Goal: Task Accomplishment & Management: Use online tool/utility

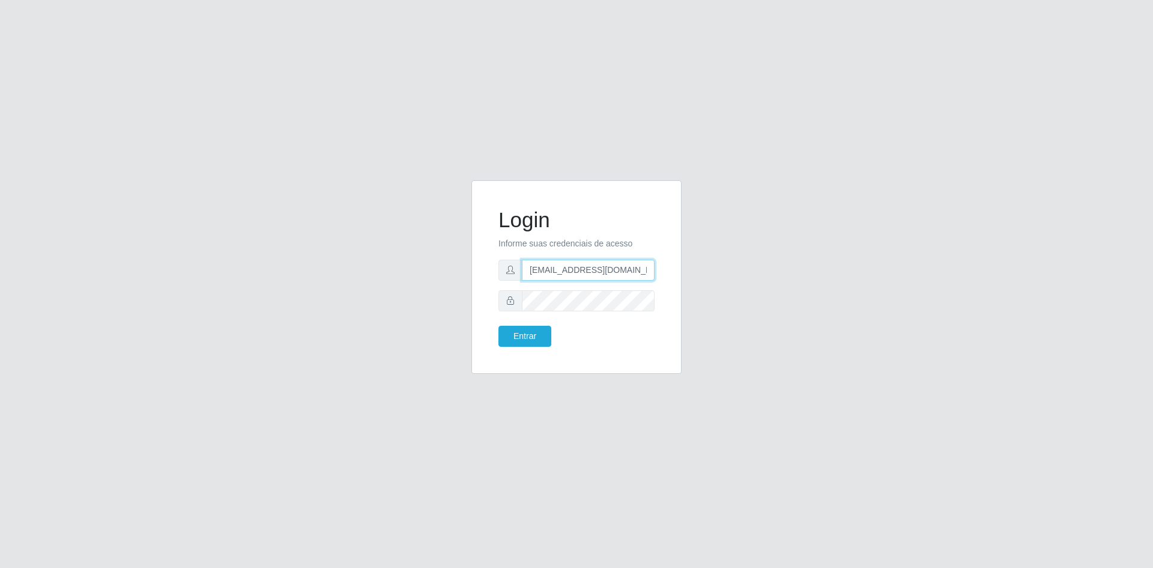
click at [551, 276] on input "[EMAIL_ADDRESS][DOMAIN_NAME]" at bounding box center [588, 269] width 133 height 21
type input "[EMAIL_ADDRESS][DOMAIN_NAME]"
click at [518, 336] on button "Entrar" at bounding box center [525, 336] width 53 height 21
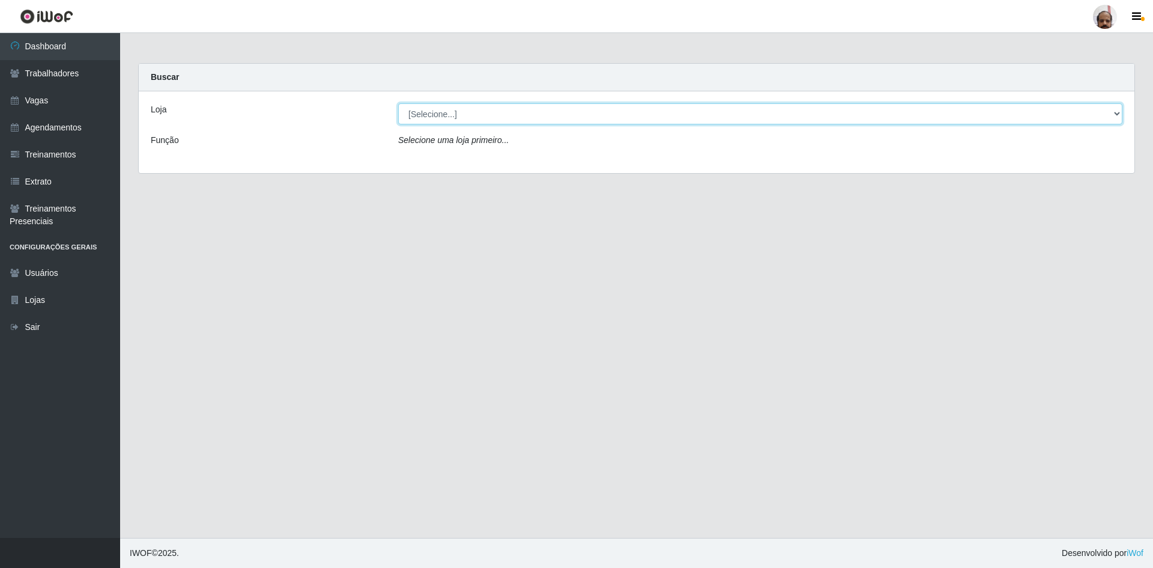
click at [504, 112] on select "[Selecione...] Mar Vermelho - Loja 05" at bounding box center [760, 113] width 724 height 21
select select "252"
click at [398, 103] on select "[Selecione...] Mar Vermelho - Loja 05" at bounding box center [760, 113] width 724 height 21
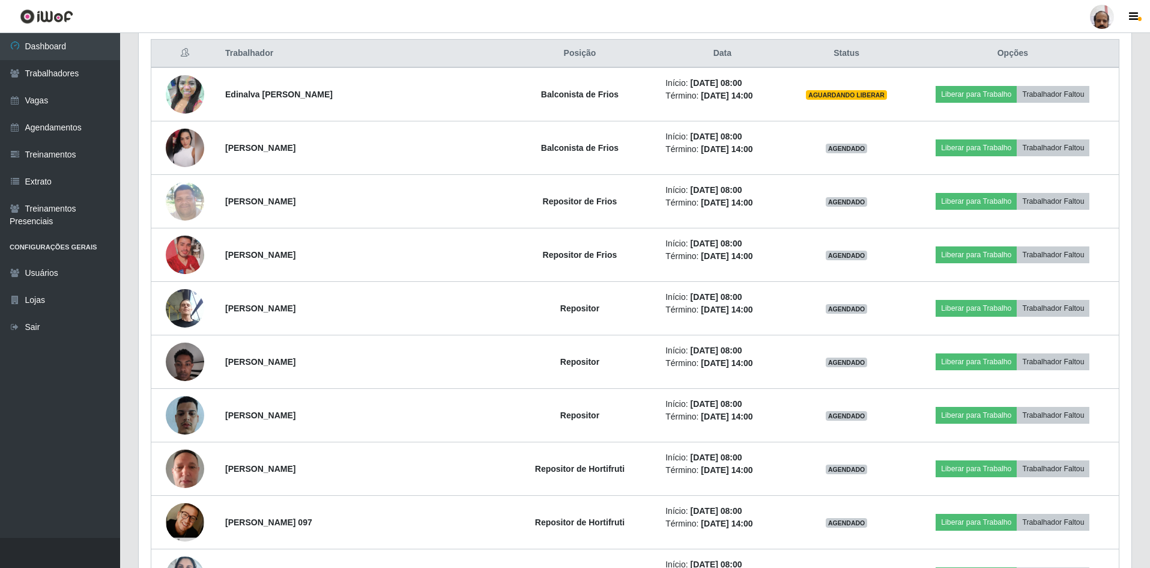
scroll to position [480, 0]
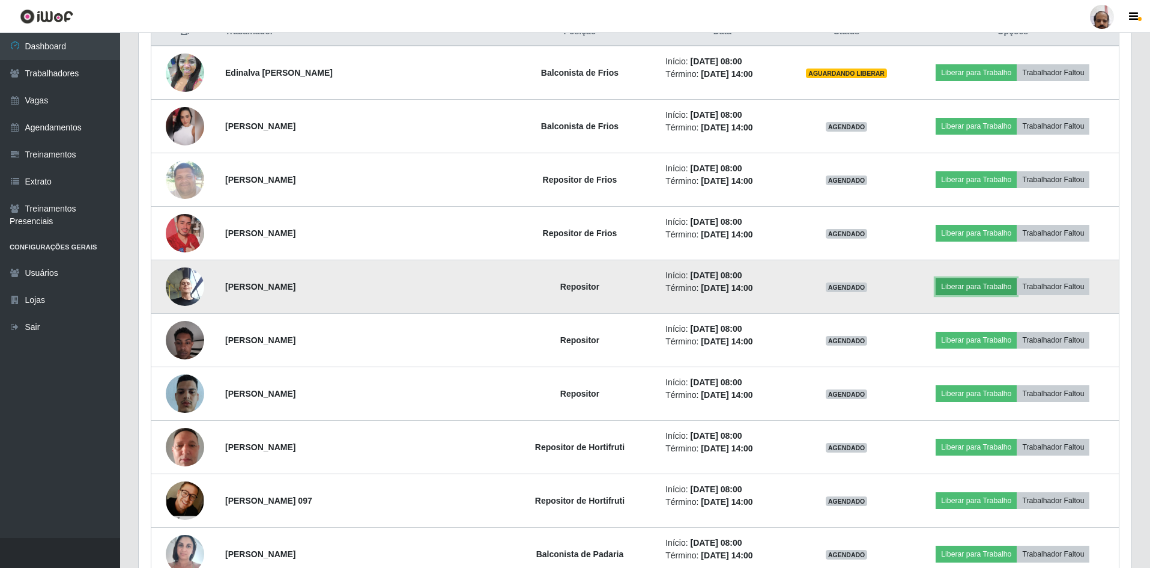
click at [973, 286] on button "Liberar para Trabalho" at bounding box center [976, 286] width 81 height 17
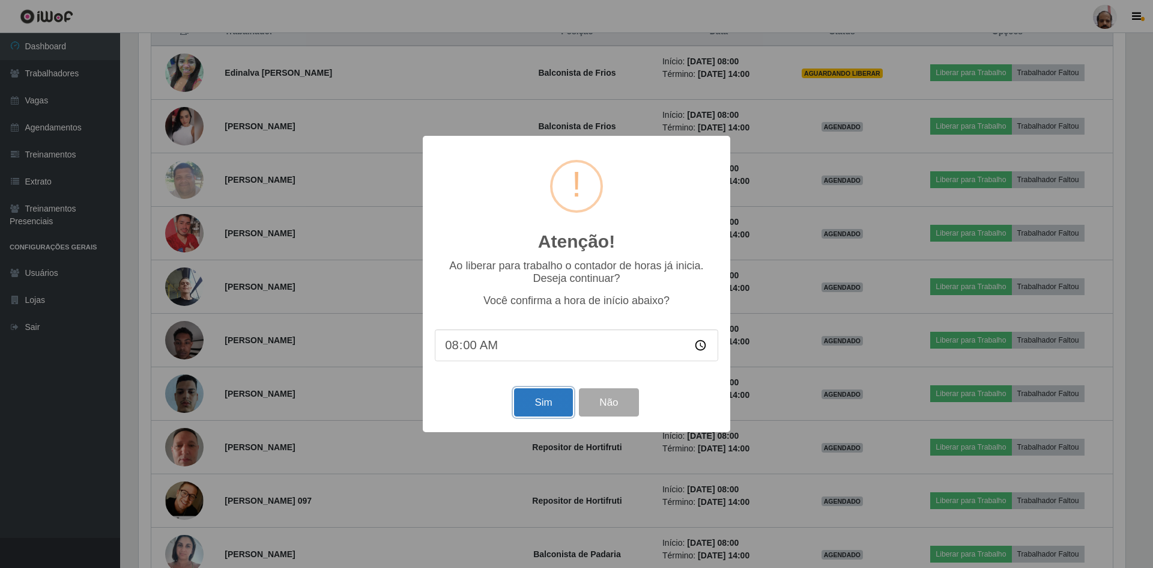
click at [536, 400] on button "Sim" at bounding box center [543, 402] width 58 height 28
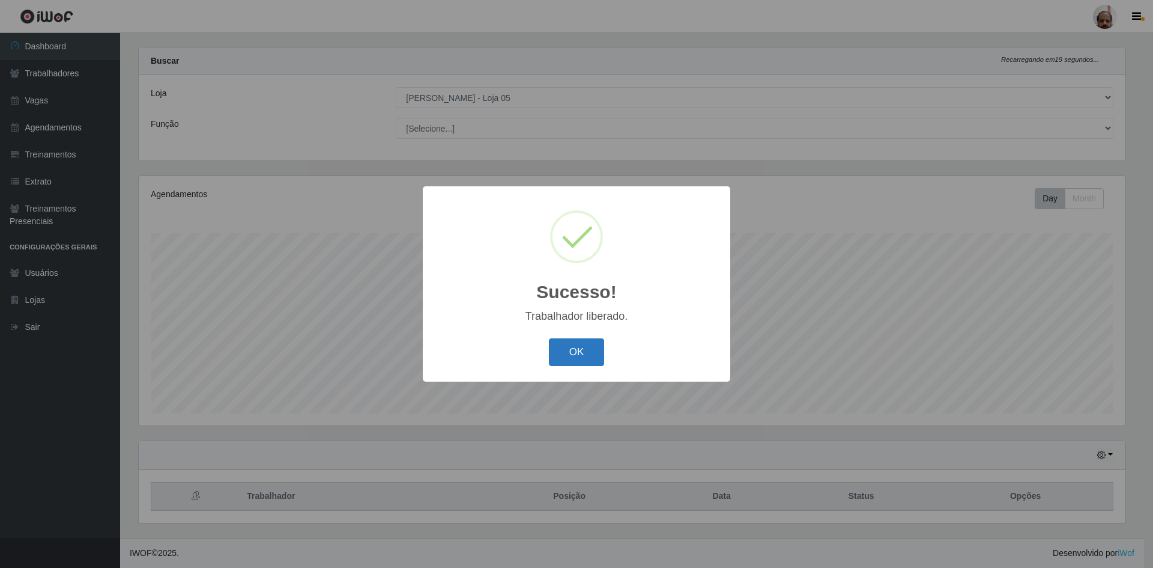
click at [596, 359] on button "OK" at bounding box center [577, 352] width 56 height 28
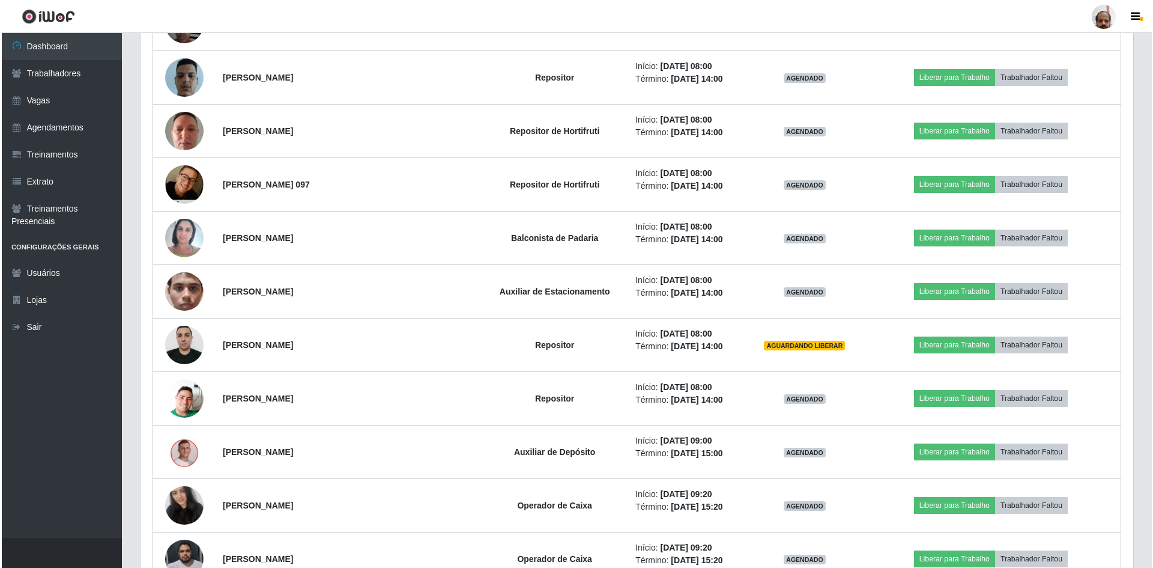
scroll to position [797, 0]
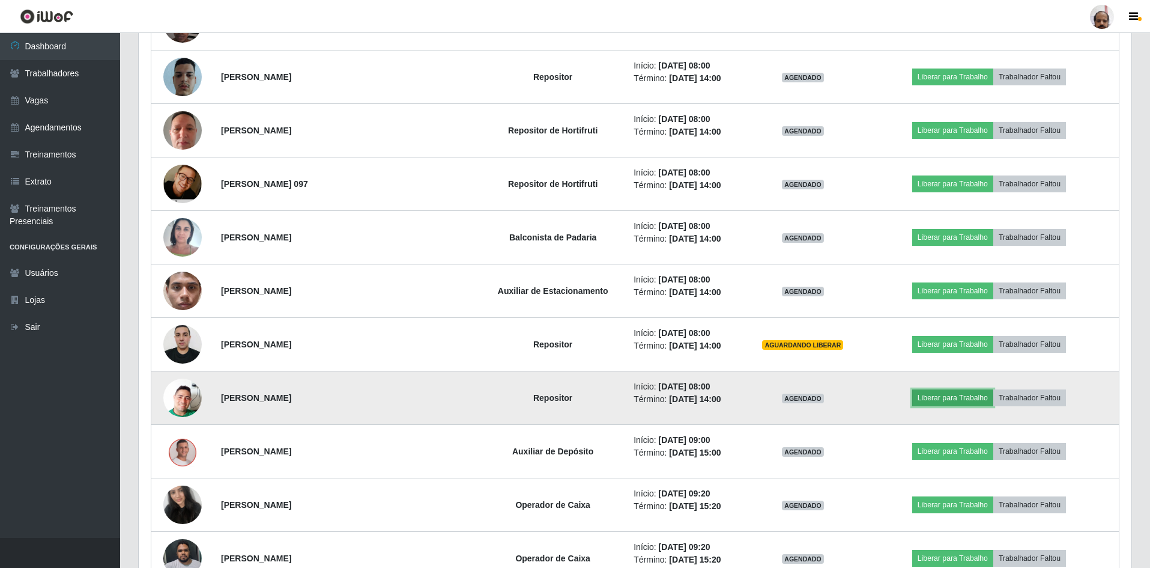
click at [954, 396] on button "Liberar para Trabalho" at bounding box center [952, 397] width 81 height 17
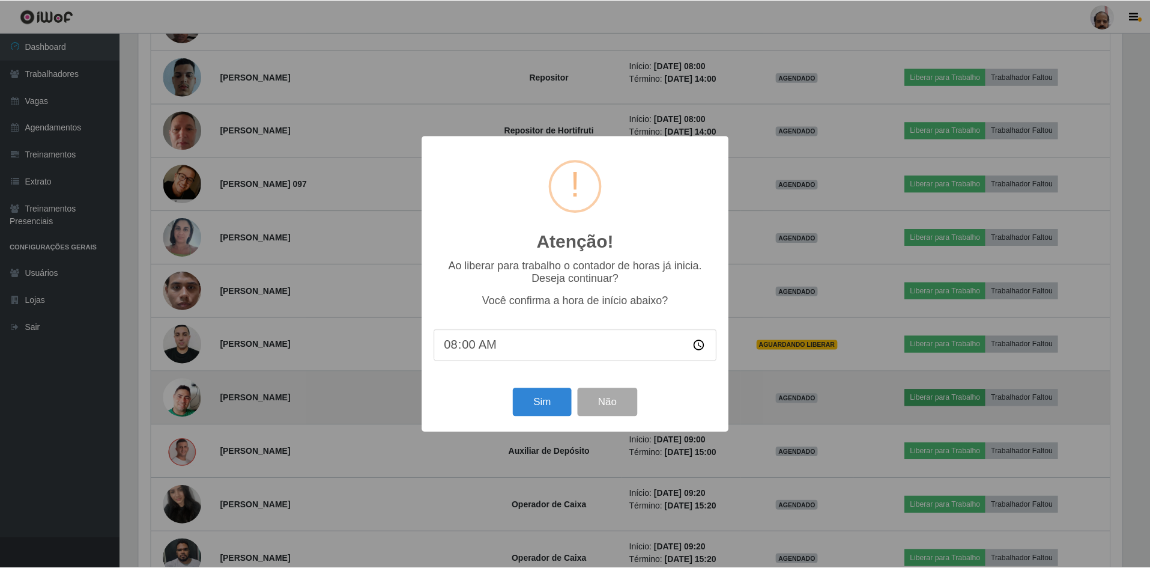
scroll to position [249, 987]
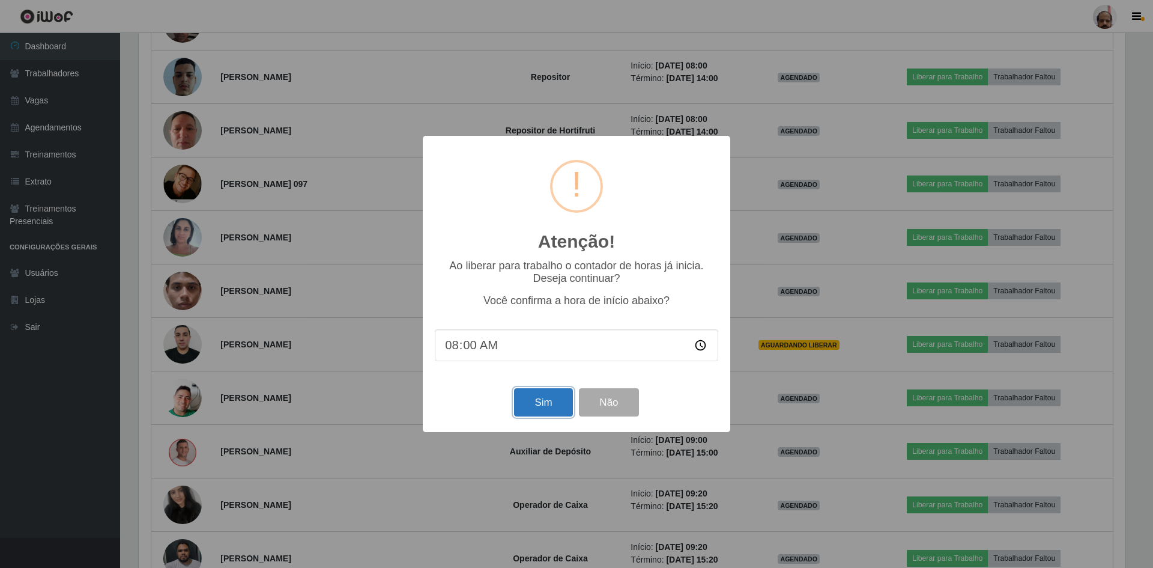
click at [533, 405] on button "Sim" at bounding box center [543, 402] width 58 height 28
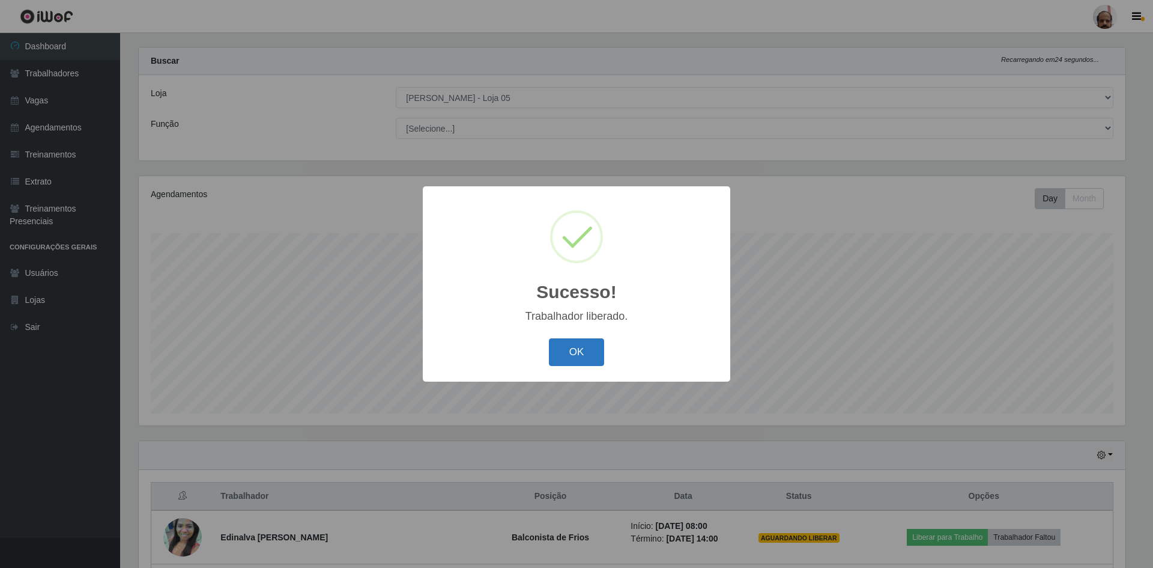
click at [563, 348] on button "OK" at bounding box center [577, 352] width 56 height 28
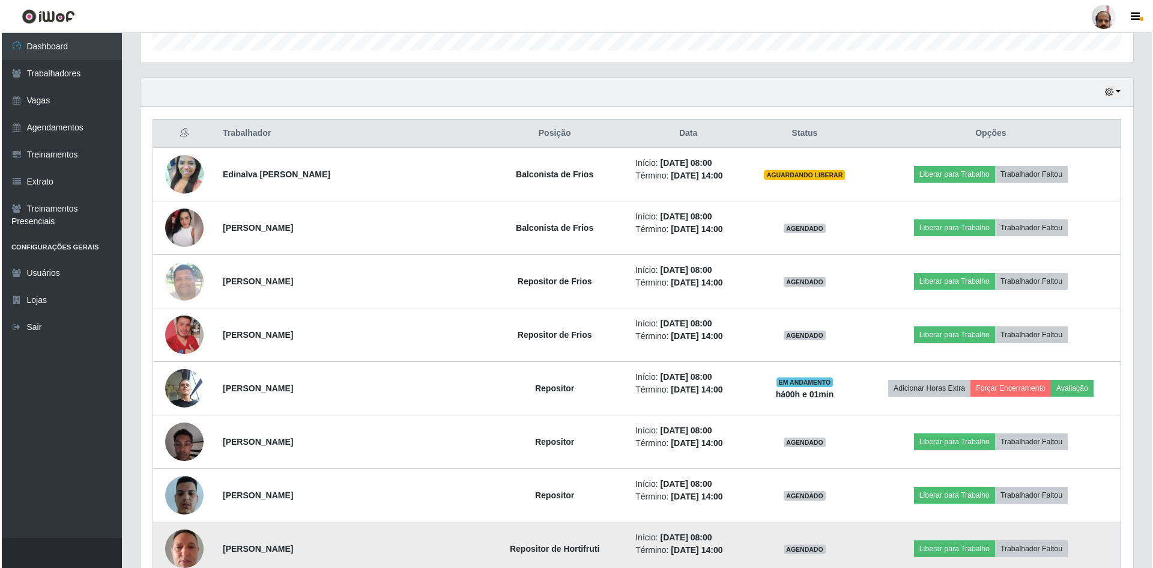
scroll to position [377, 0]
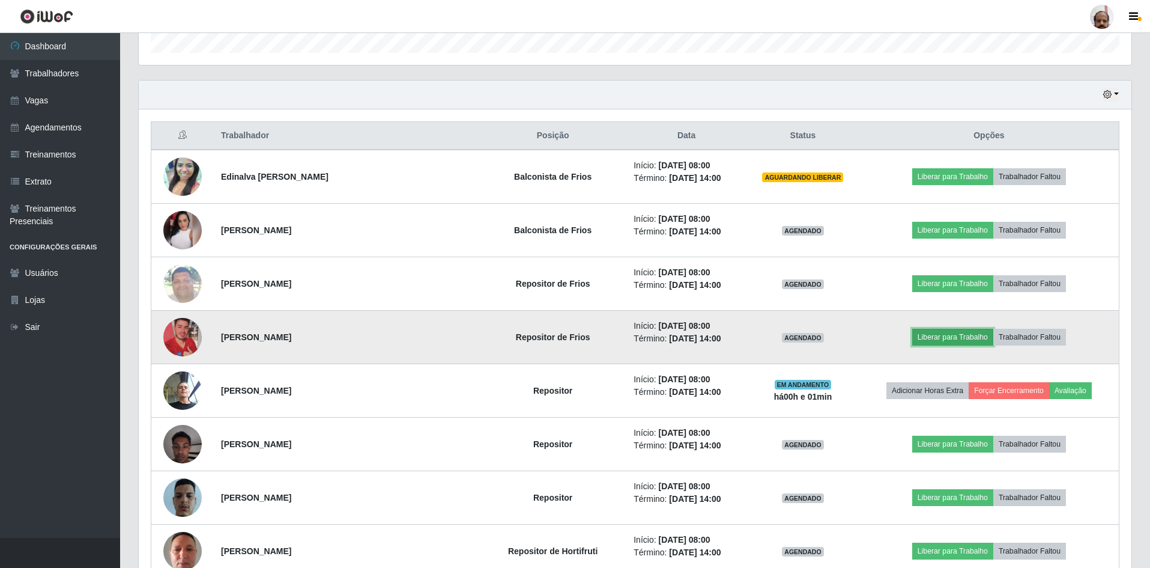
click at [953, 334] on button "Liberar para Trabalho" at bounding box center [952, 337] width 81 height 17
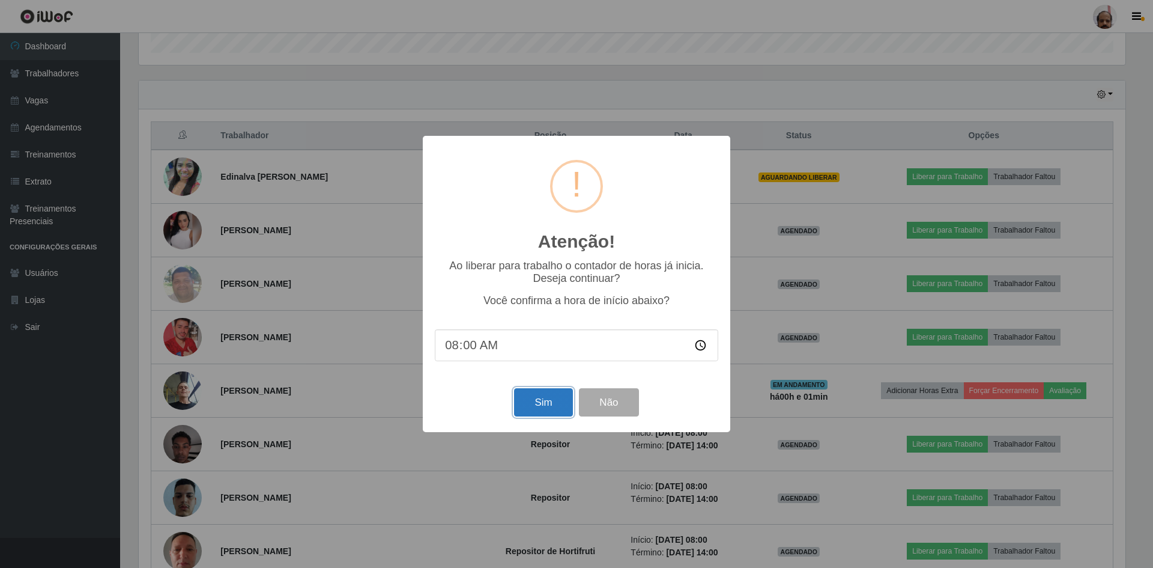
click at [529, 404] on button "Sim" at bounding box center [543, 402] width 58 height 28
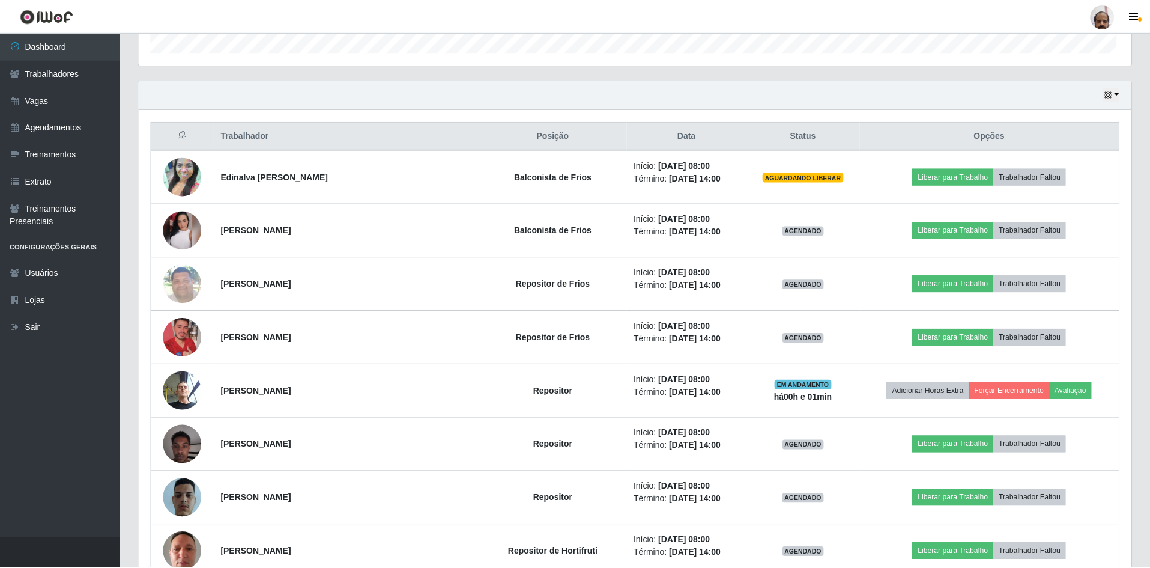
scroll to position [0, 0]
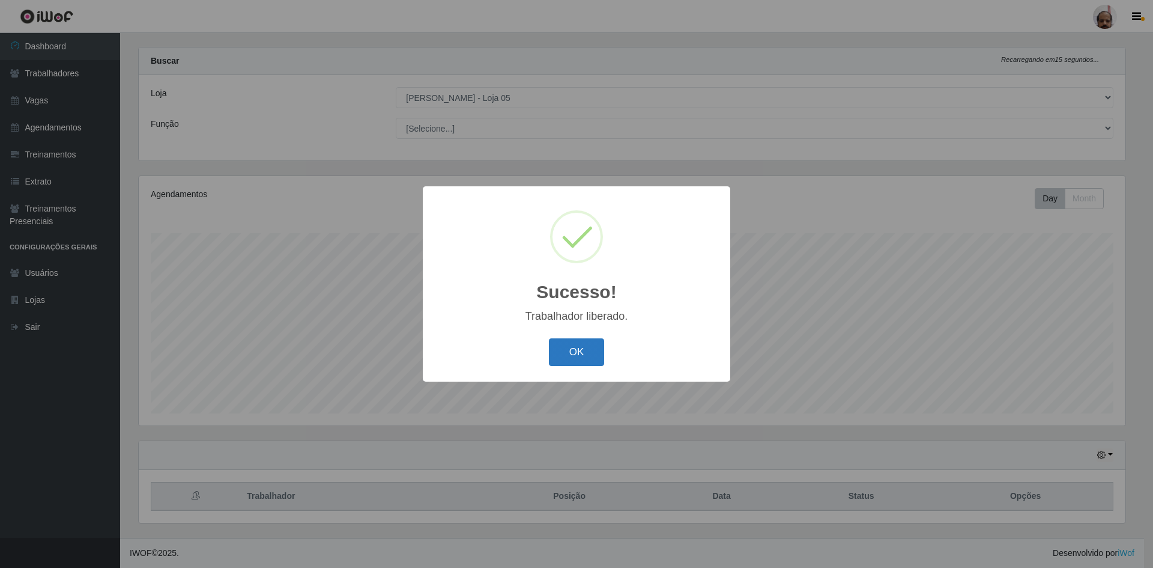
click at [564, 362] on button "OK" at bounding box center [577, 352] width 56 height 28
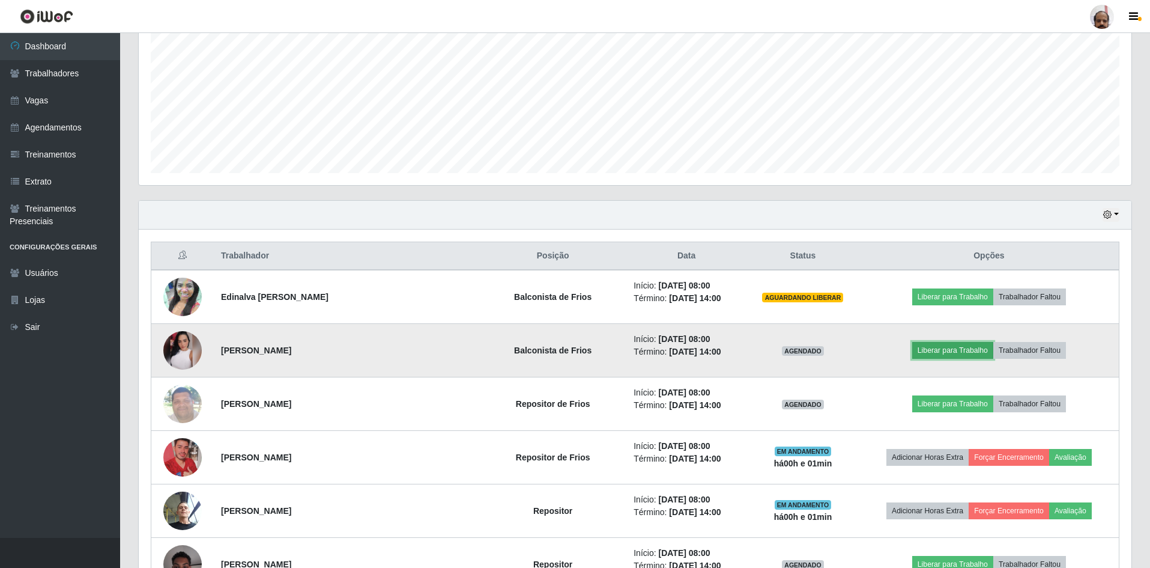
click at [961, 350] on button "Liberar para Trabalho" at bounding box center [952, 350] width 81 height 17
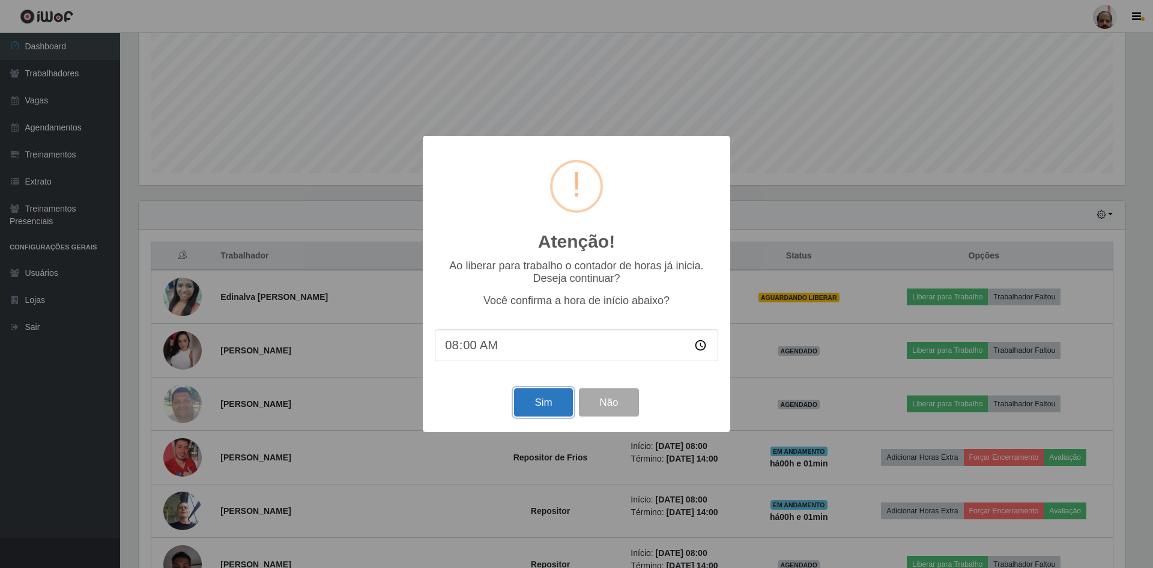
click at [550, 401] on button "Sim" at bounding box center [543, 402] width 58 height 28
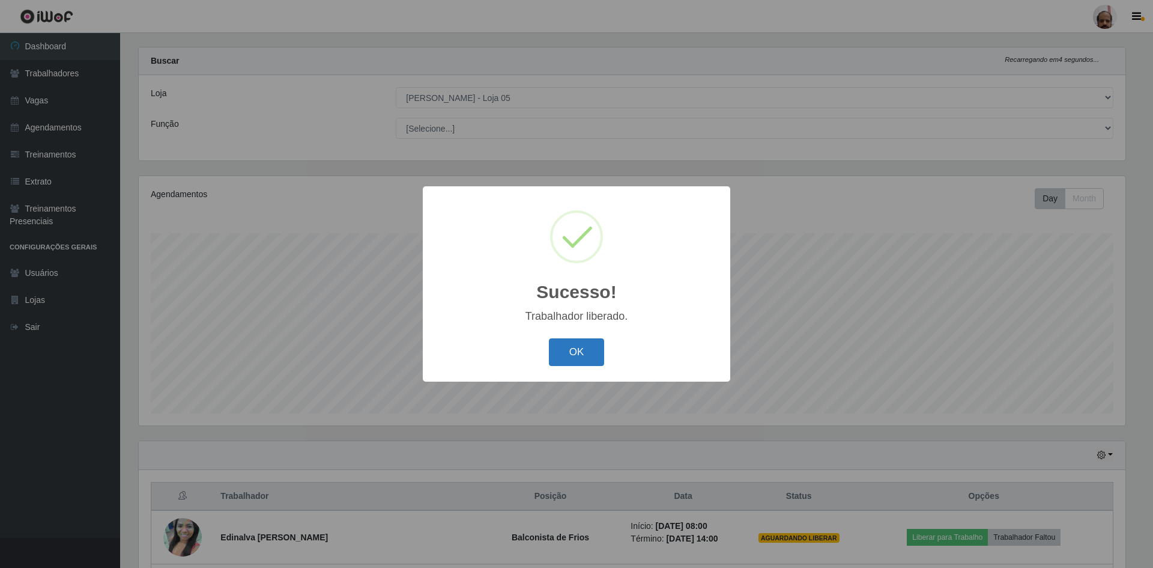
click at [574, 358] on button "OK" at bounding box center [577, 352] width 56 height 28
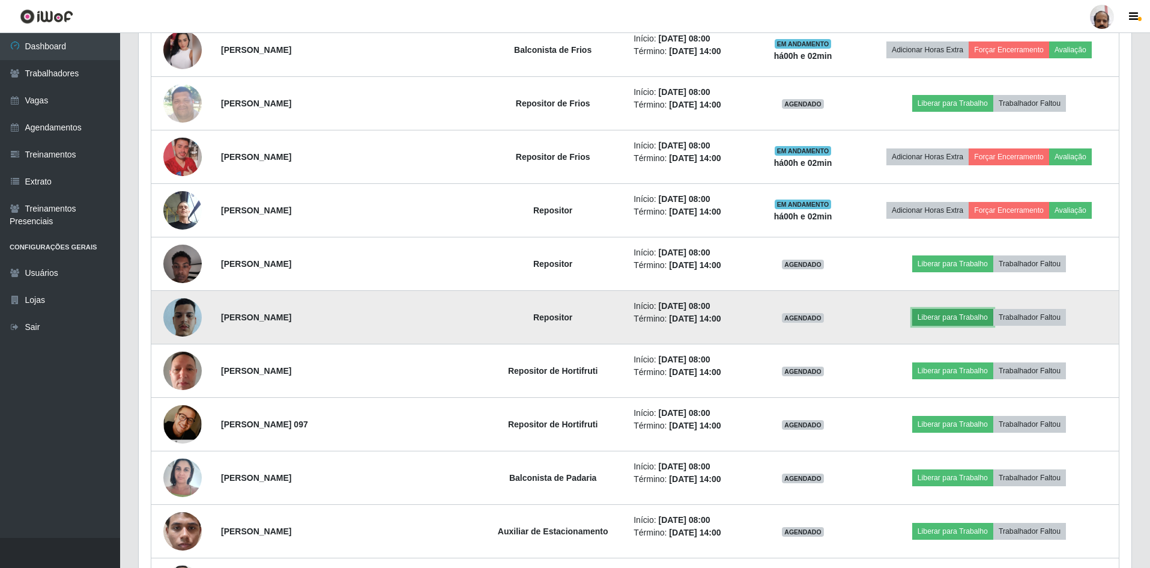
click at [944, 317] on button "Liberar para Trabalho" at bounding box center [952, 317] width 81 height 17
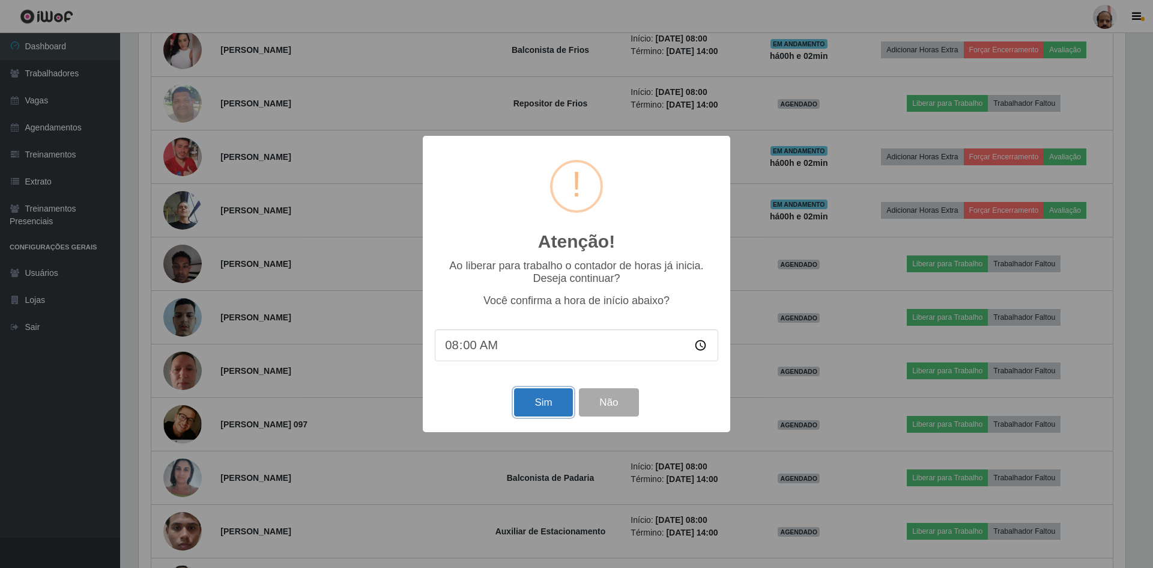
click at [555, 410] on button "Sim" at bounding box center [543, 402] width 58 height 28
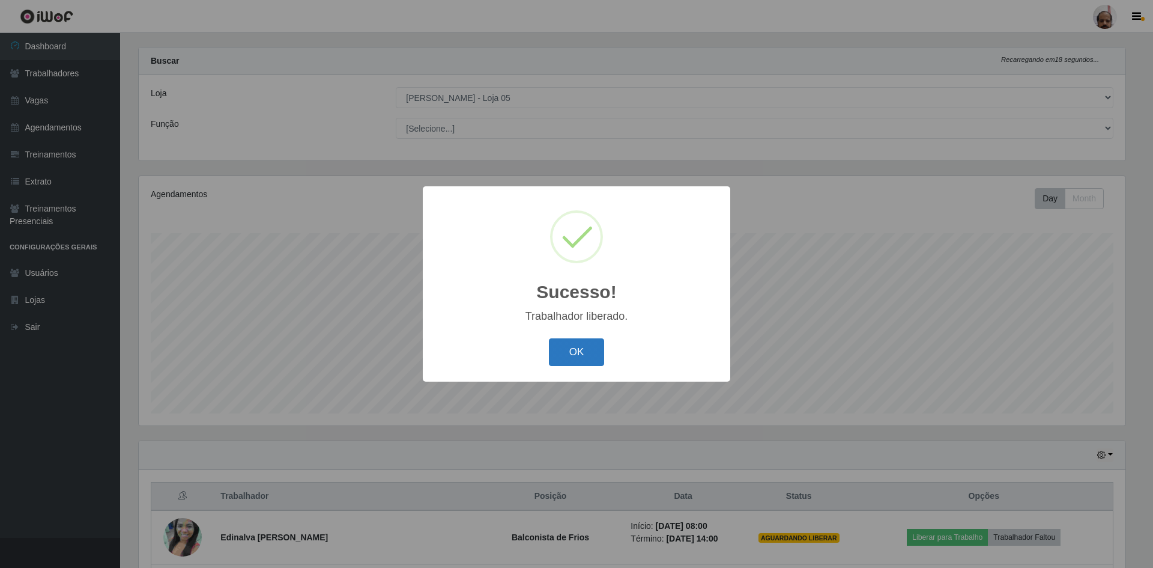
click at [568, 352] on button "OK" at bounding box center [577, 352] width 56 height 28
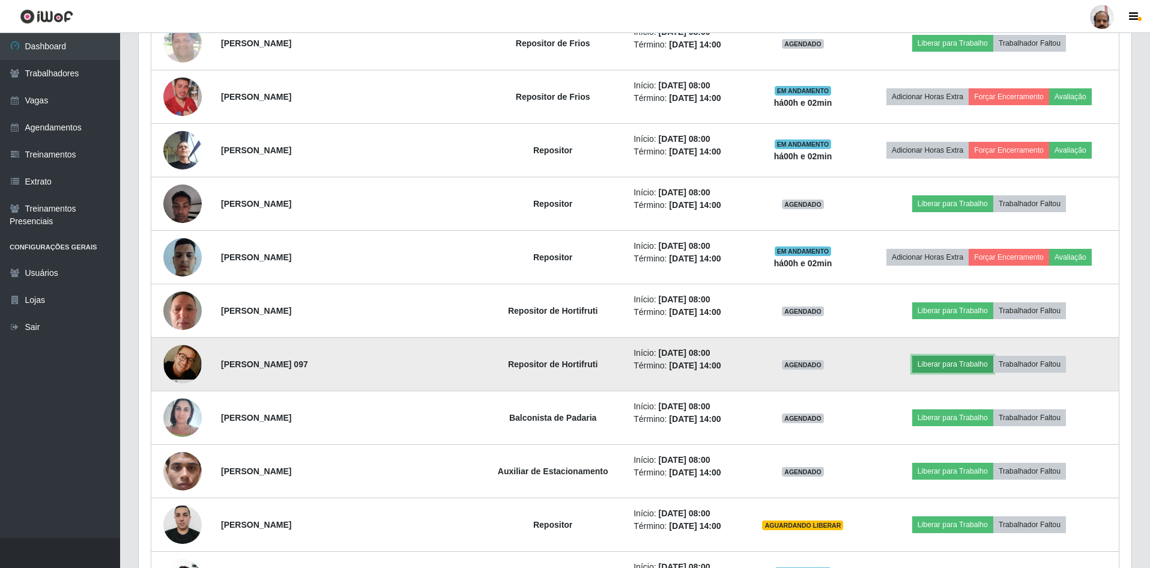
click at [929, 362] on button "Liberar para Trabalho" at bounding box center [952, 364] width 81 height 17
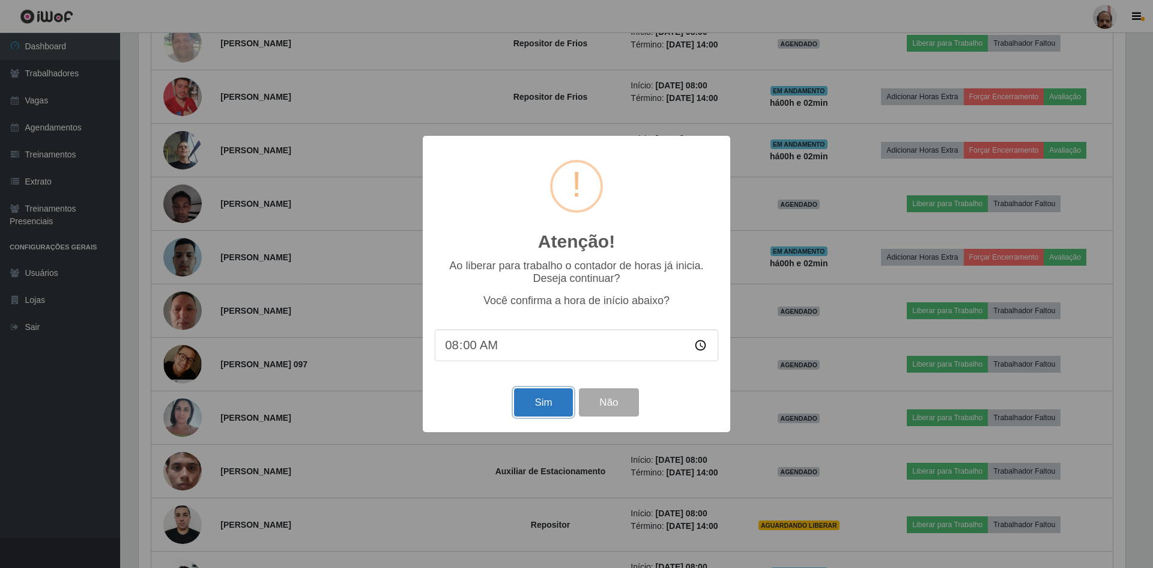
click at [532, 396] on button "Sim" at bounding box center [543, 402] width 58 height 28
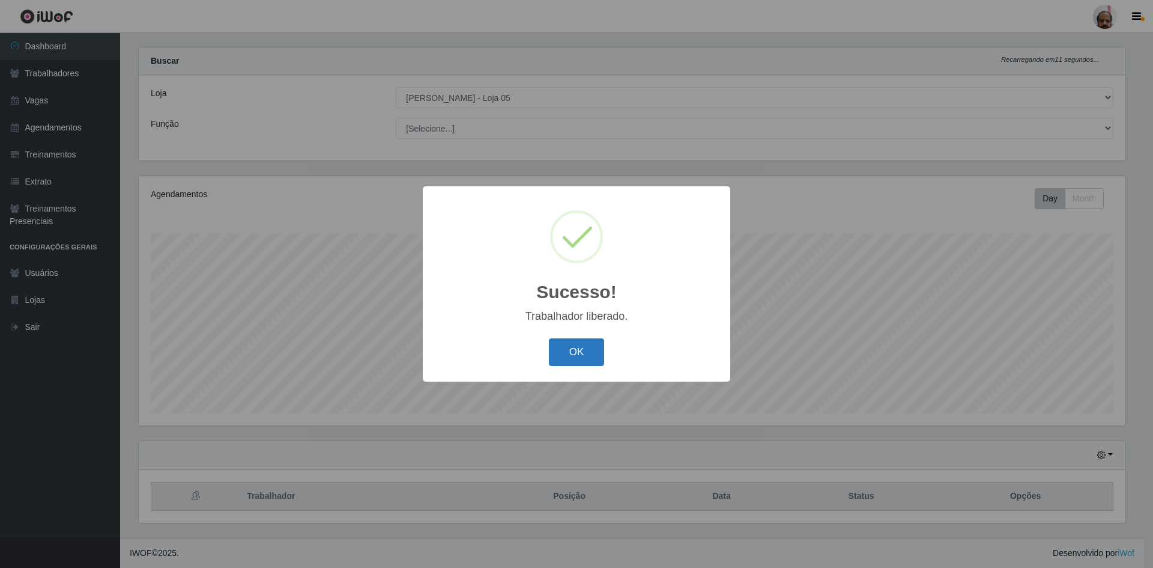
click at [563, 364] on button "OK" at bounding box center [577, 352] width 56 height 28
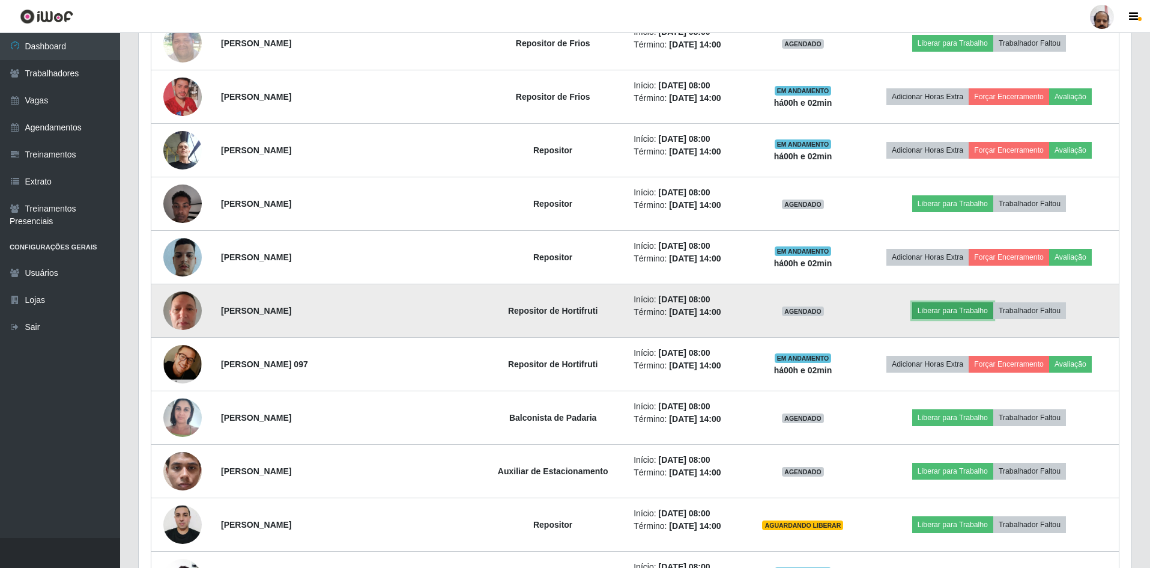
click at [944, 307] on button "Liberar para Trabalho" at bounding box center [952, 310] width 81 height 17
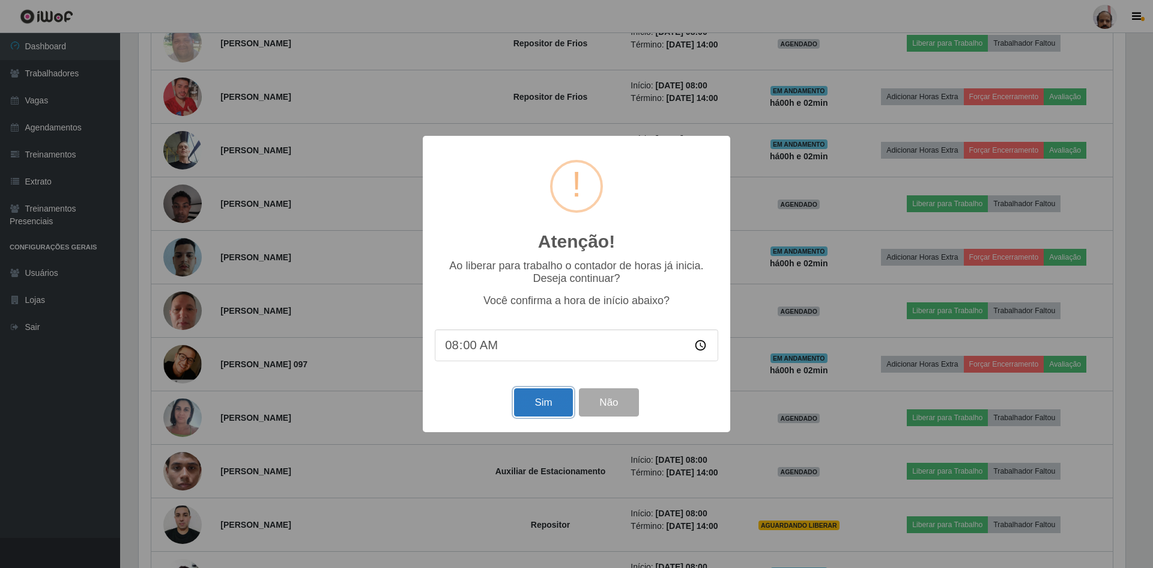
click at [544, 404] on button "Sim" at bounding box center [543, 402] width 58 height 28
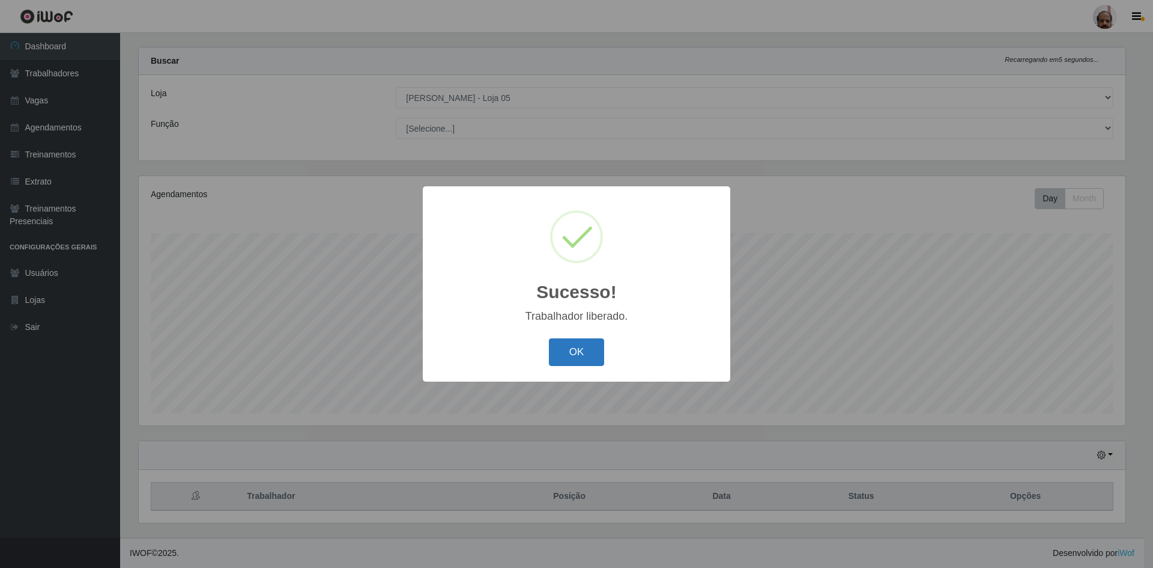
click at [560, 356] on button "OK" at bounding box center [577, 352] width 56 height 28
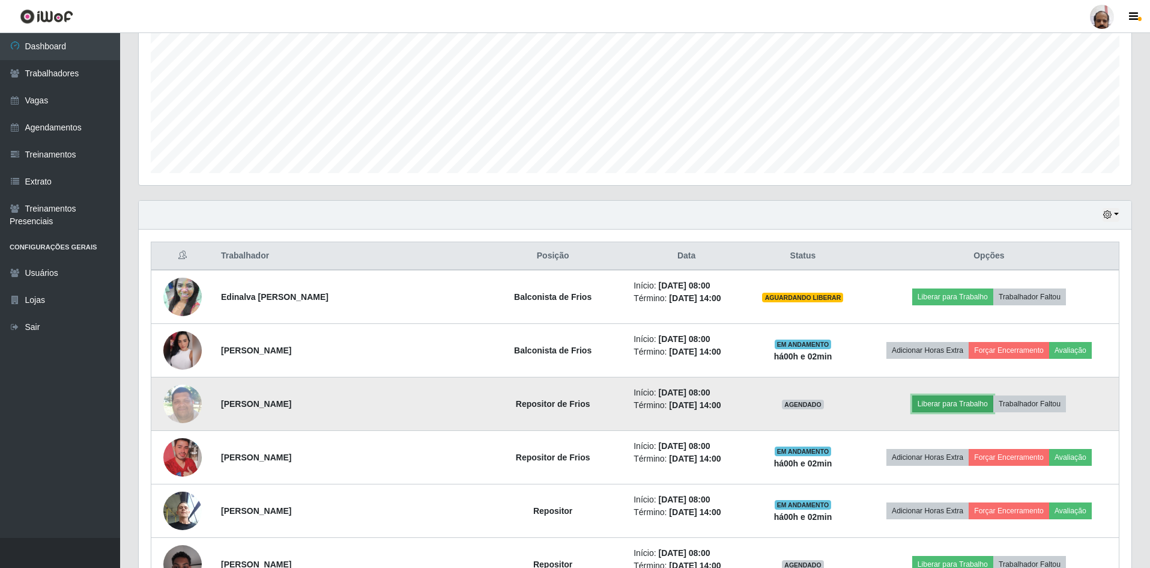
click at [956, 407] on button "Liberar para Trabalho" at bounding box center [952, 403] width 81 height 17
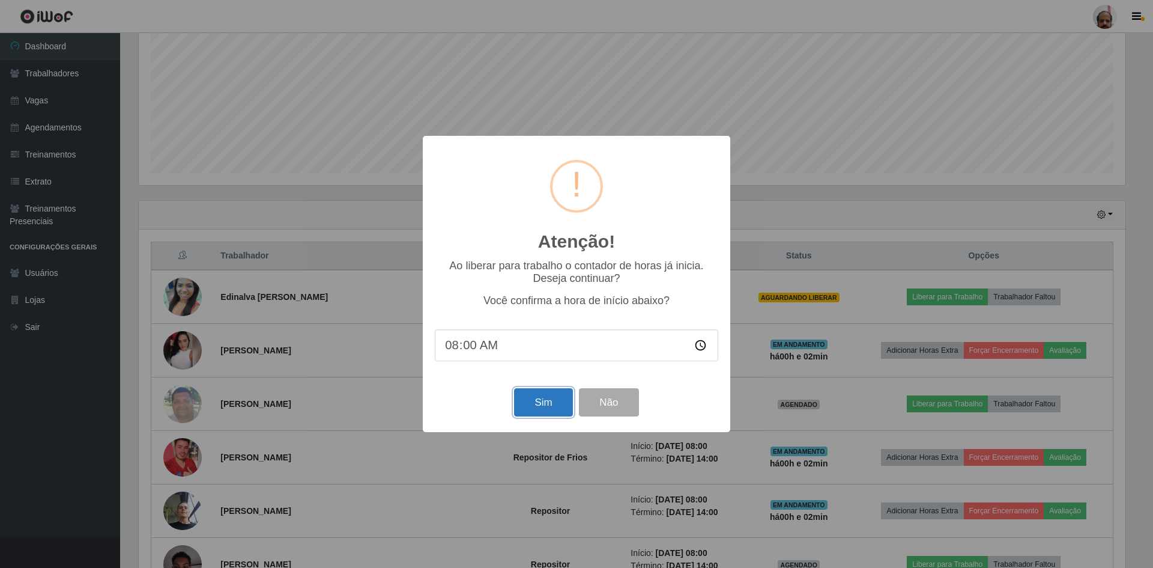
click at [545, 406] on button "Sim" at bounding box center [543, 402] width 58 height 28
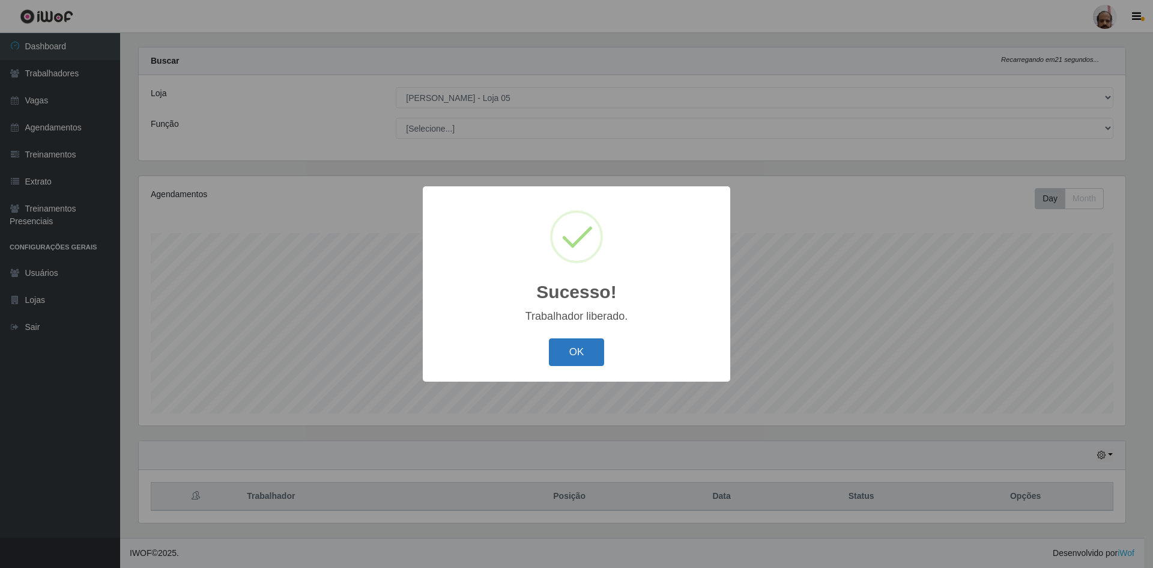
click at [557, 355] on button "OK" at bounding box center [577, 352] width 56 height 28
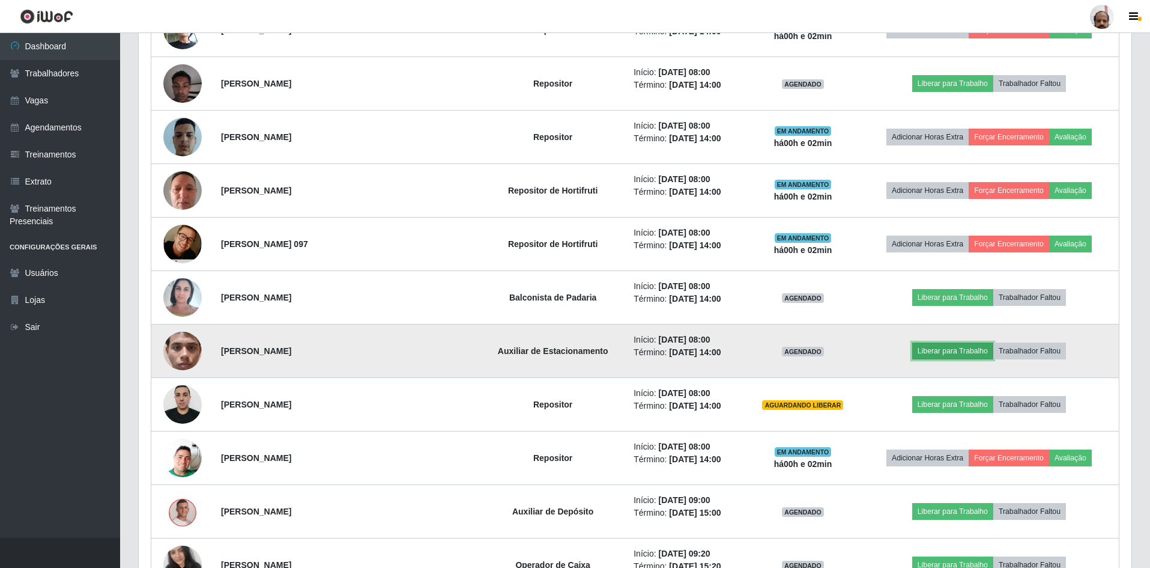
click at [949, 349] on button "Liberar para Trabalho" at bounding box center [952, 350] width 81 height 17
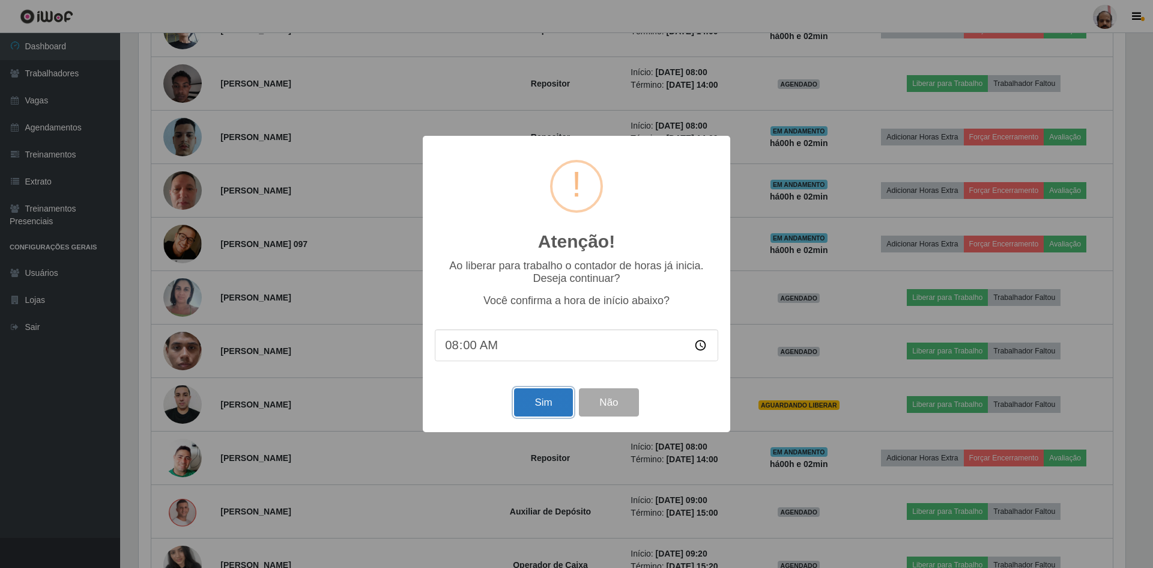
click at [552, 408] on button "Sim" at bounding box center [543, 402] width 58 height 28
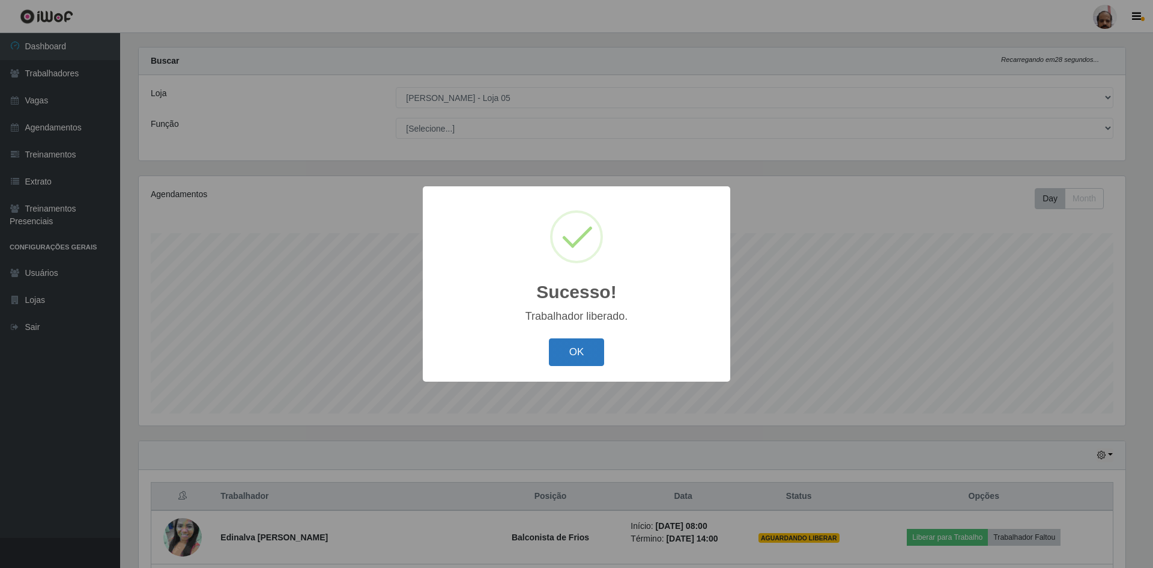
click at [569, 360] on button "OK" at bounding box center [577, 352] width 56 height 28
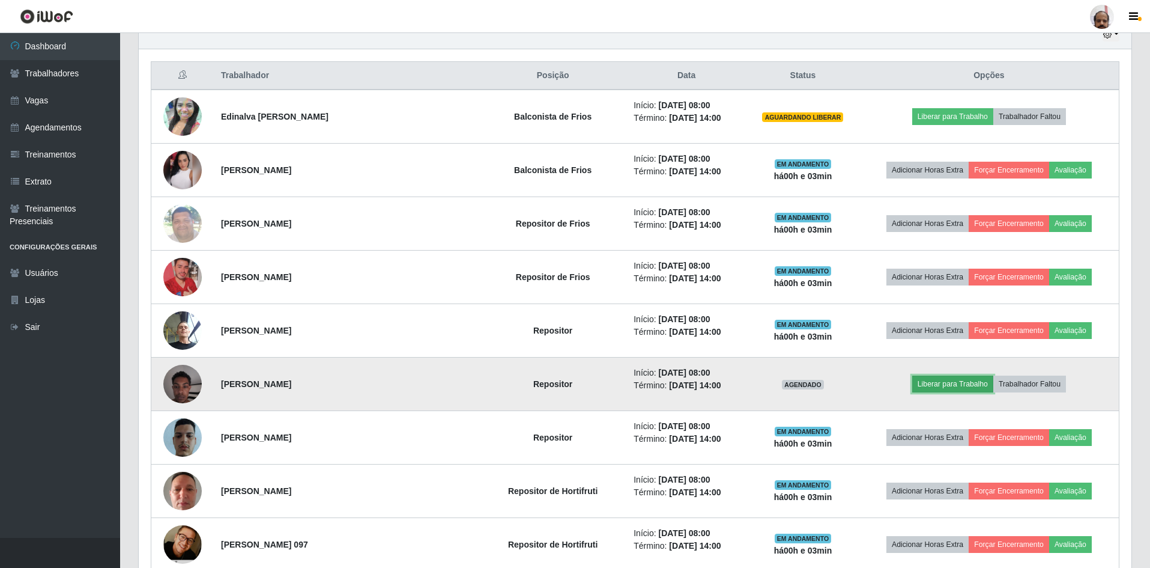
click at [953, 385] on button "Liberar para Trabalho" at bounding box center [952, 383] width 81 height 17
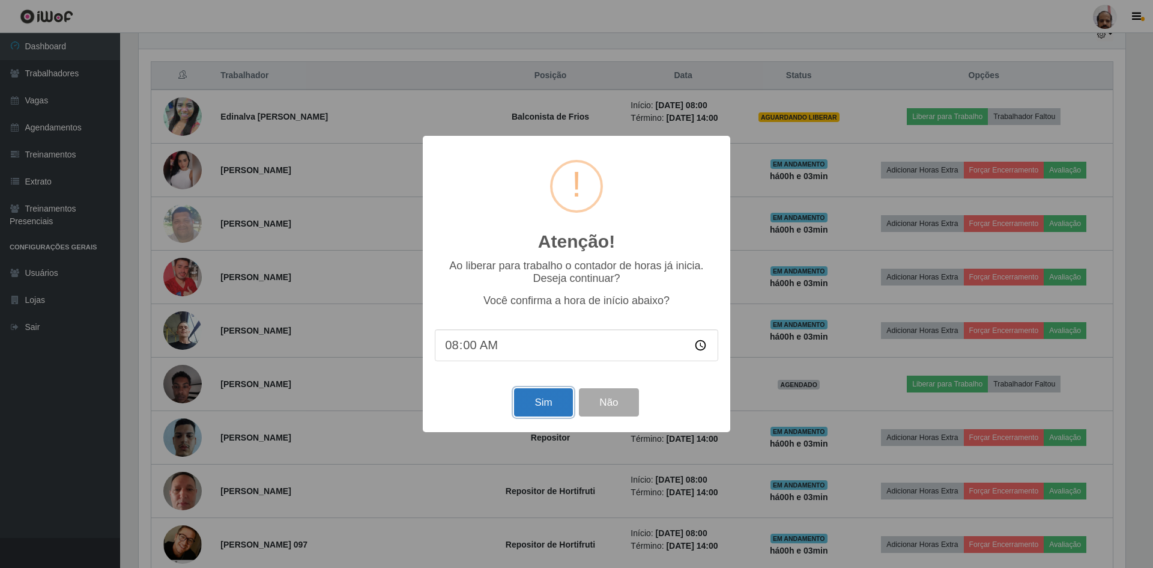
click at [529, 401] on button "Sim" at bounding box center [543, 402] width 58 height 28
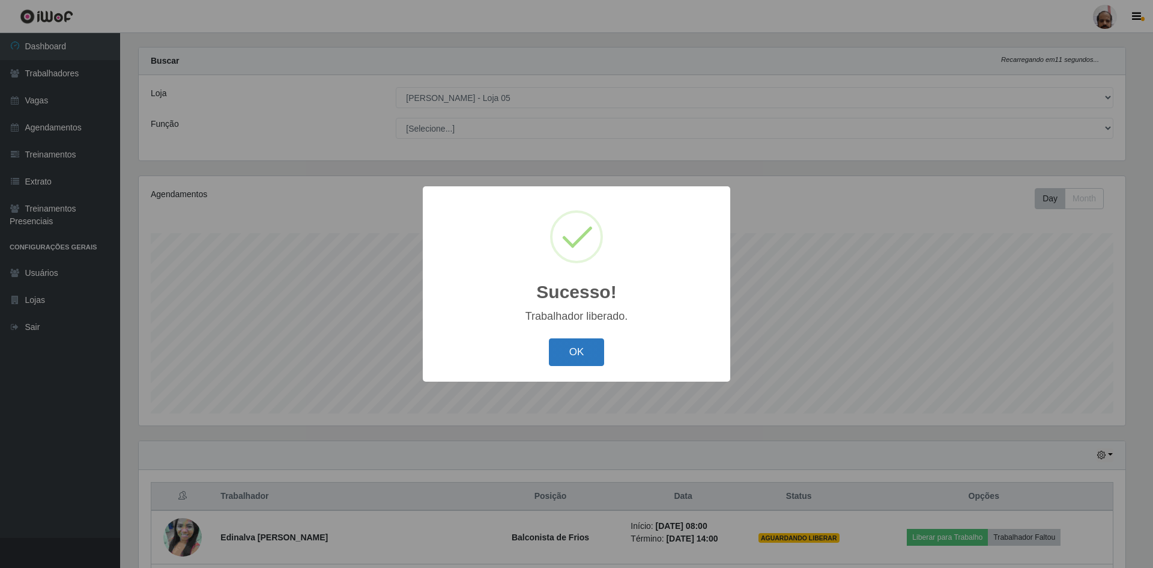
click at [581, 353] on button "OK" at bounding box center [577, 352] width 56 height 28
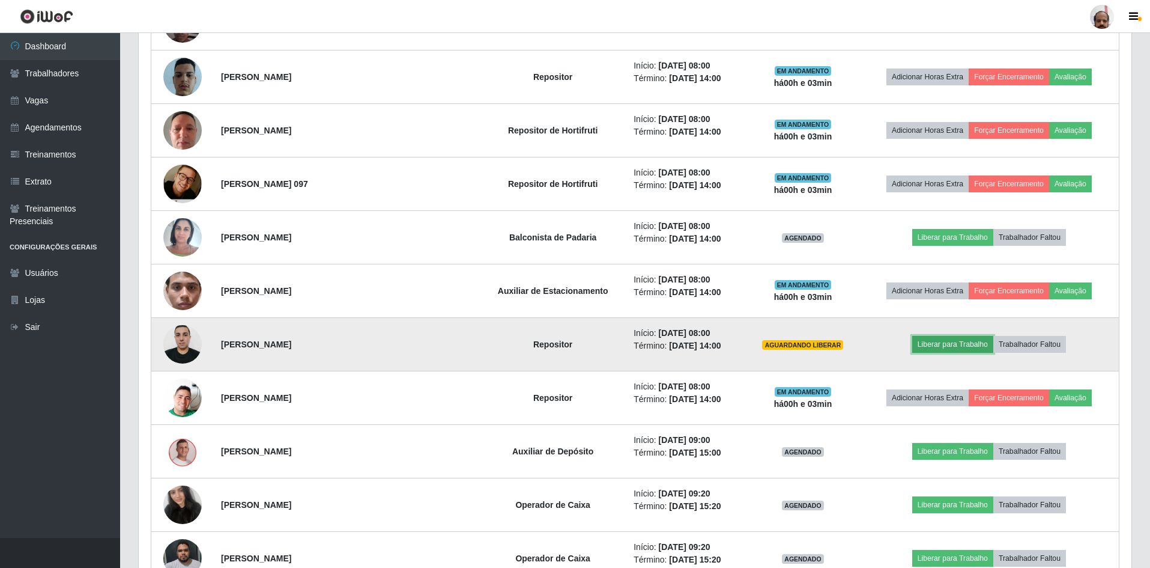
click at [951, 342] on button "Liberar para Trabalho" at bounding box center [952, 344] width 81 height 17
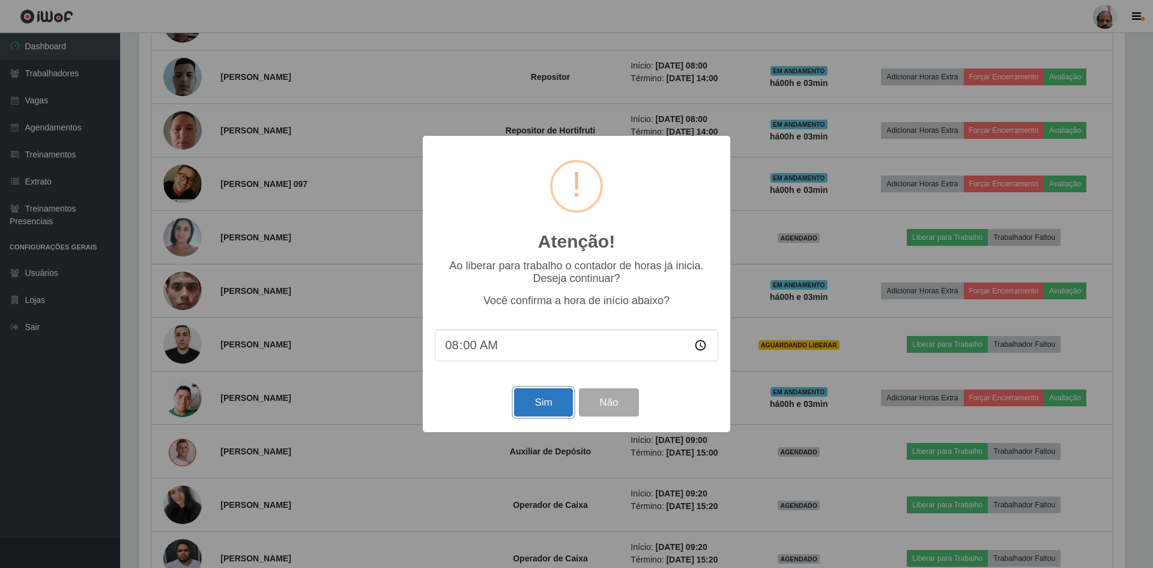
click at [554, 399] on button "Sim" at bounding box center [543, 402] width 58 height 28
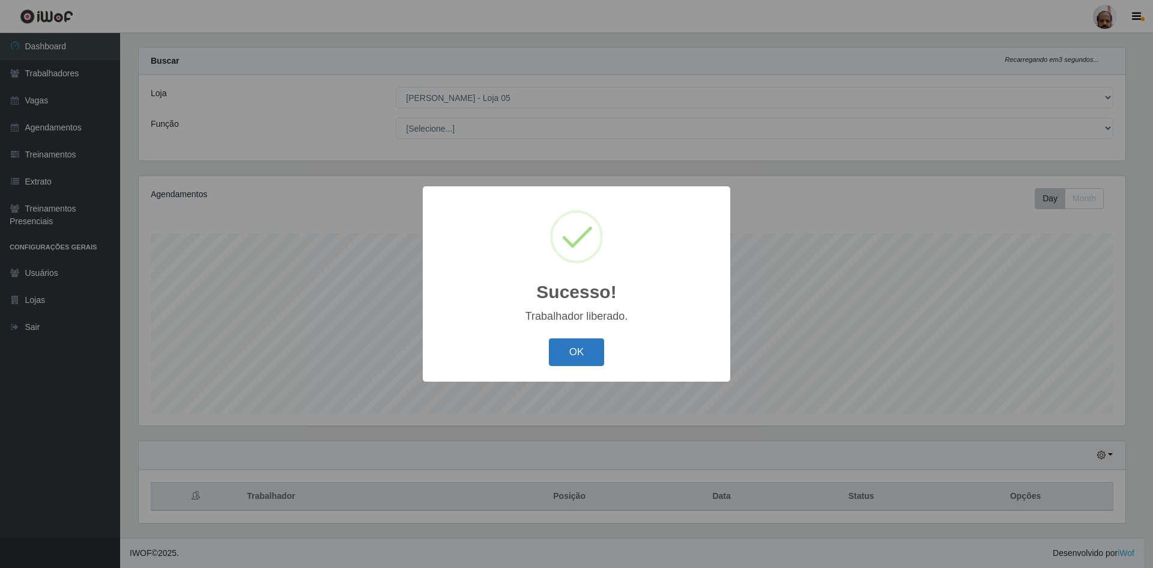
click at [583, 349] on button "OK" at bounding box center [577, 352] width 56 height 28
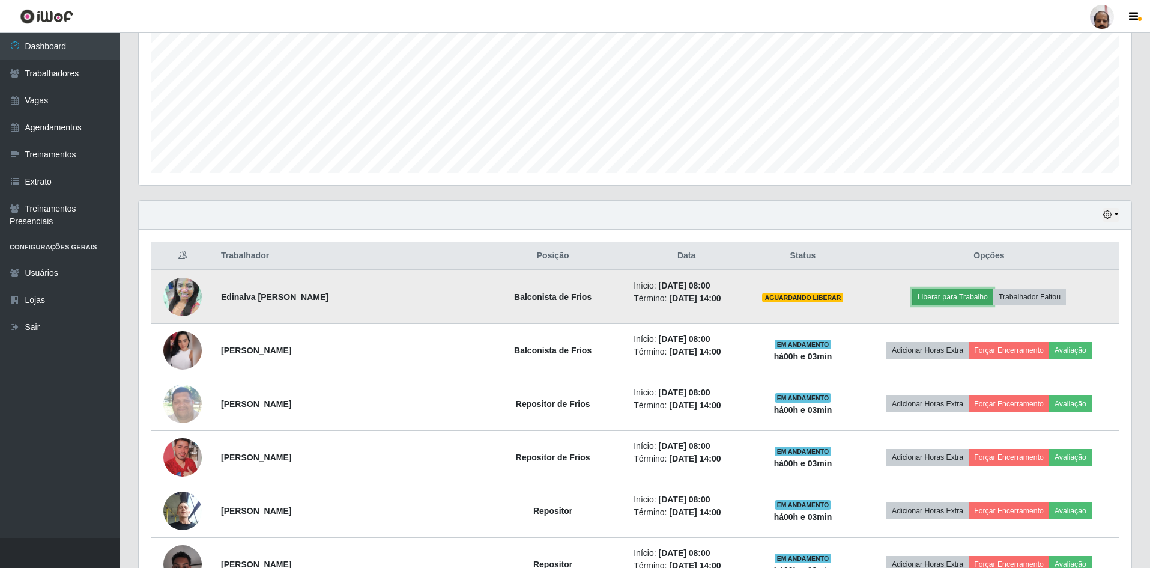
click at [938, 296] on button "Liberar para Trabalho" at bounding box center [952, 296] width 81 height 17
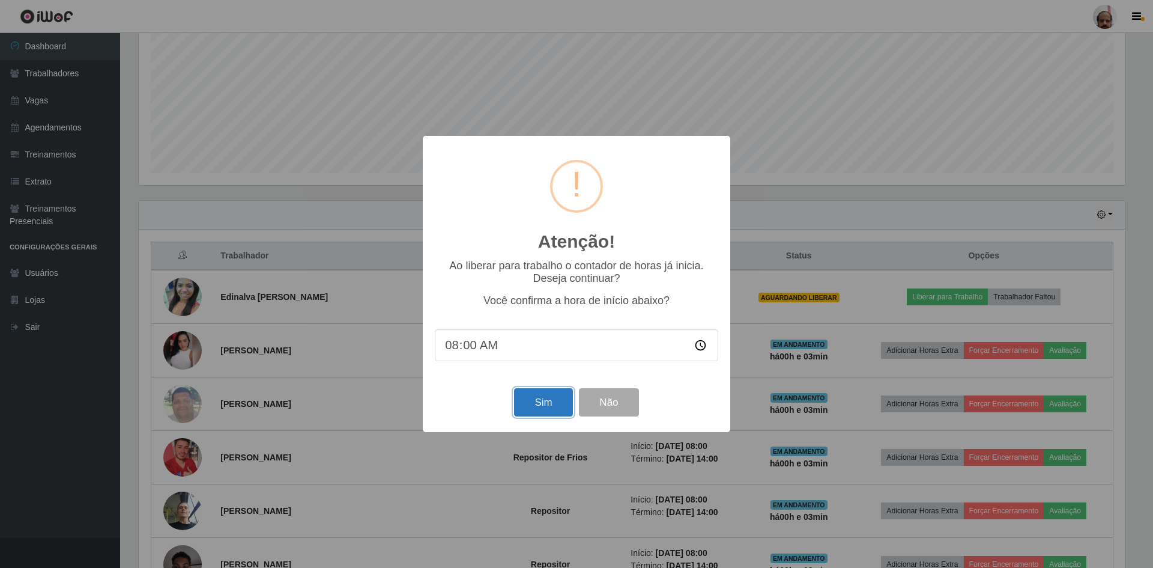
click at [547, 408] on button "Sim" at bounding box center [543, 402] width 58 height 28
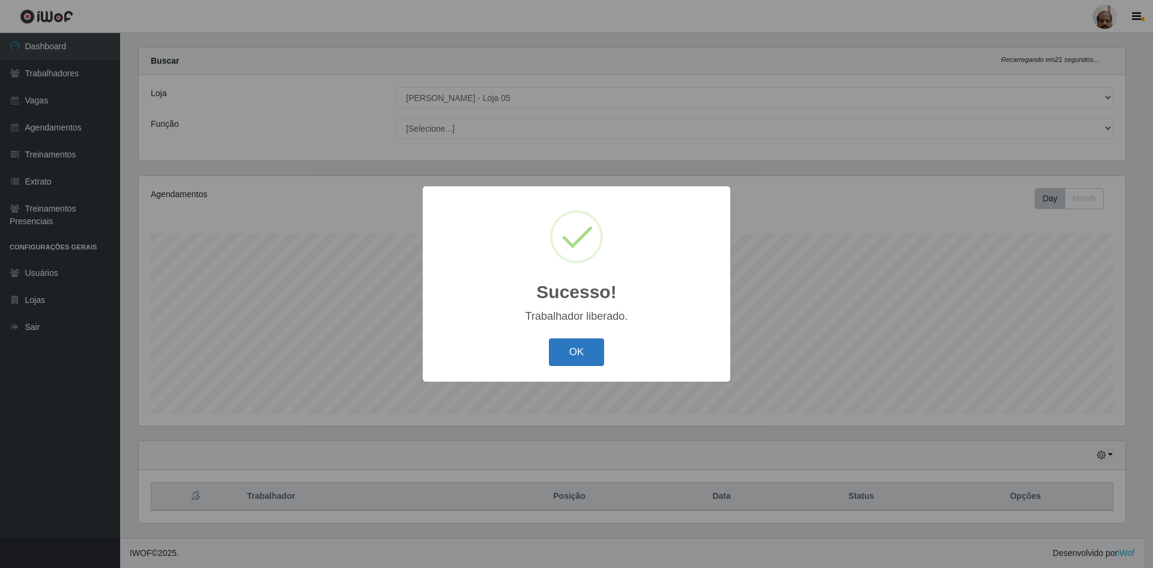
click at [584, 364] on button "OK" at bounding box center [577, 352] width 56 height 28
